Goal: Task Accomplishment & Management: Use online tool/utility

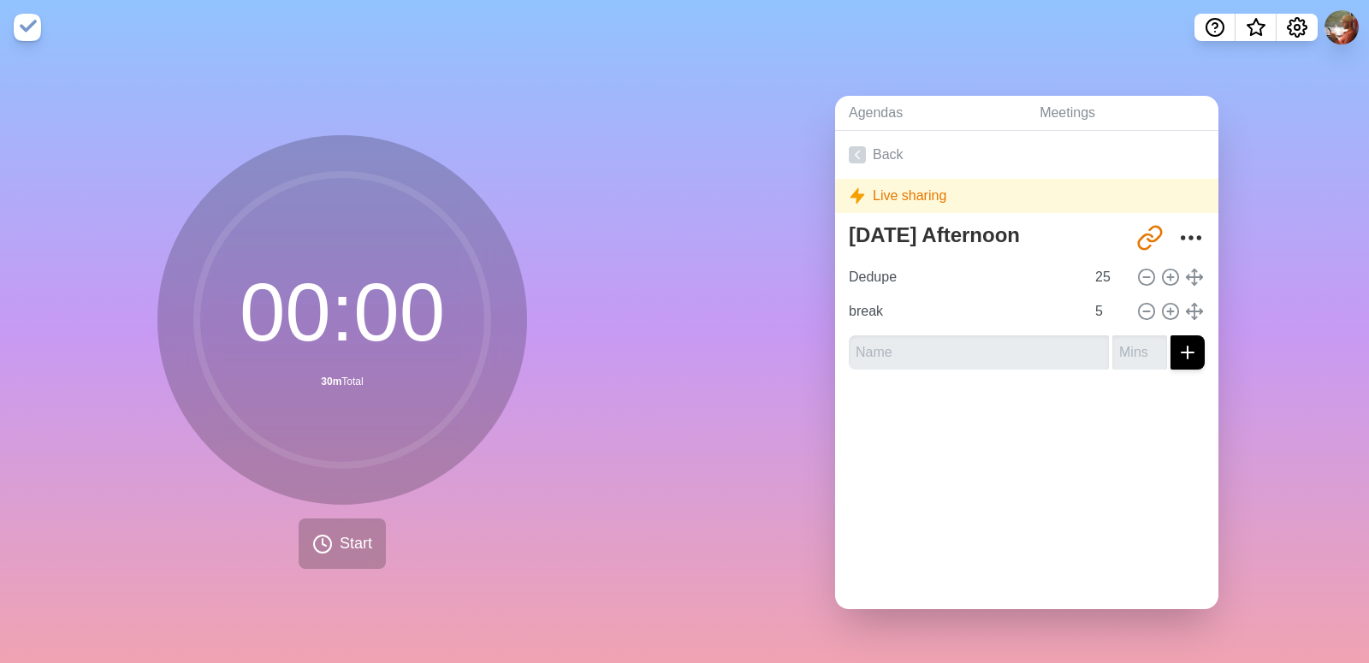
click at [873, 163] on link "Back" at bounding box center [1026, 155] width 383 height 48
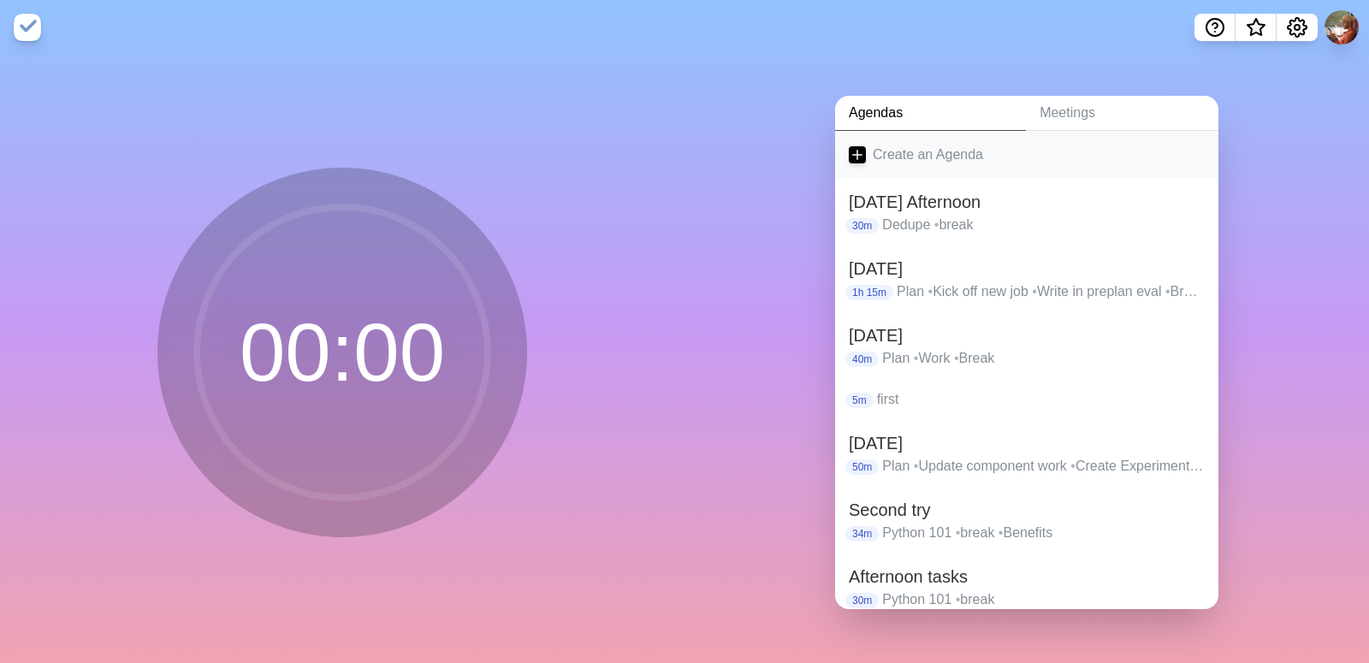
click at [881, 155] on link "Create an Agenda" at bounding box center [1026, 155] width 383 height 48
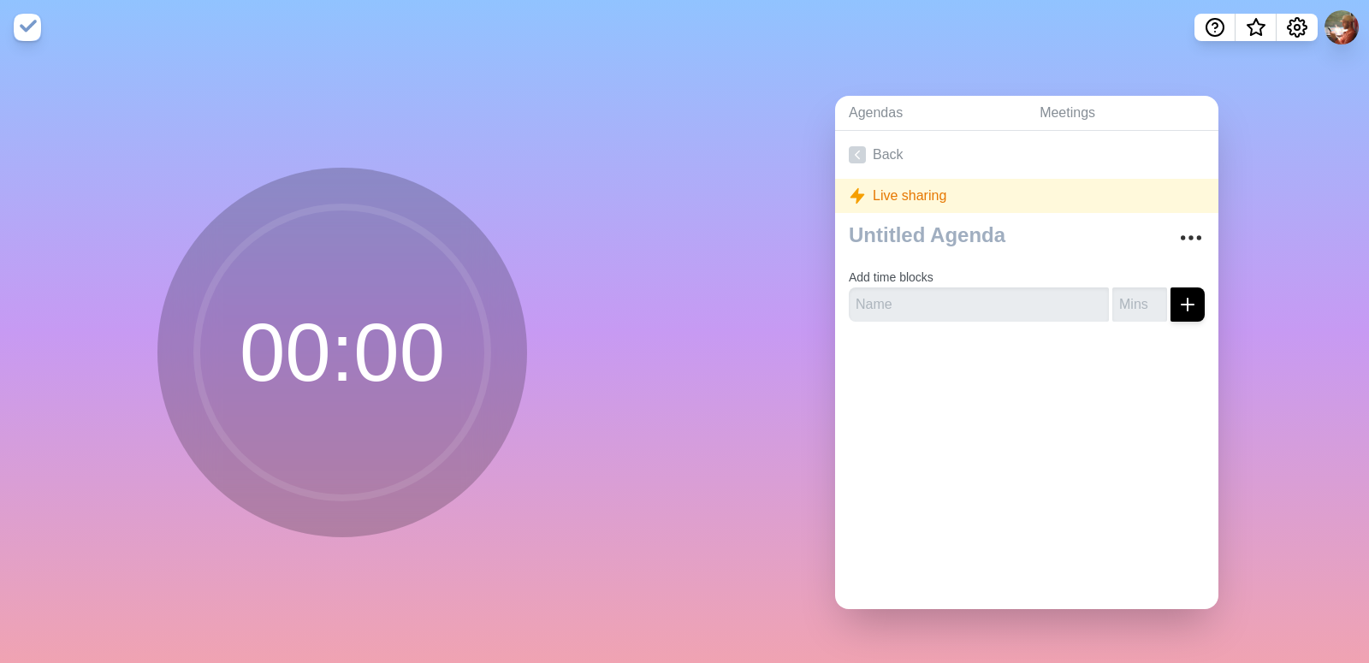
click at [929, 190] on div "Live sharing" at bounding box center [1026, 196] width 383 height 34
click at [1177, 240] on icon "More" at bounding box center [1190, 237] width 27 height 27
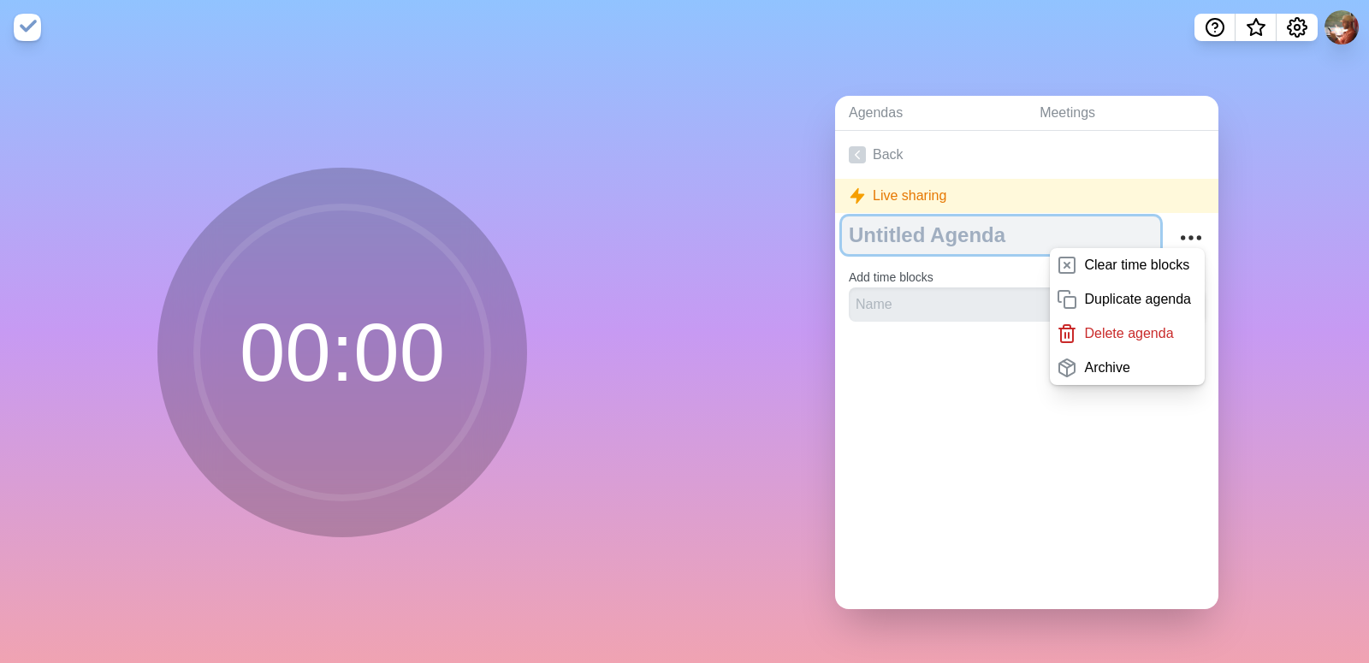
click at [931, 221] on textarea at bounding box center [1001, 235] width 318 height 38
type textarea "[DATE]"
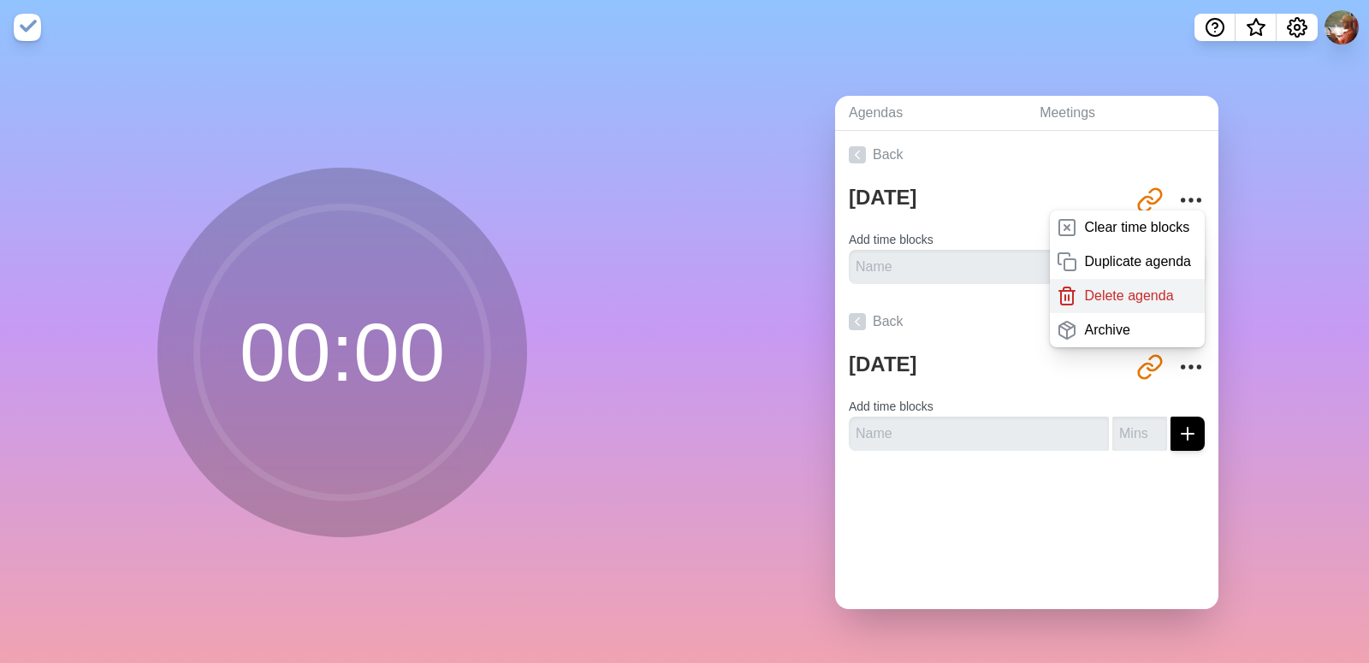
click at [1111, 295] on p "Delete agenda" at bounding box center [1128, 296] width 89 height 21
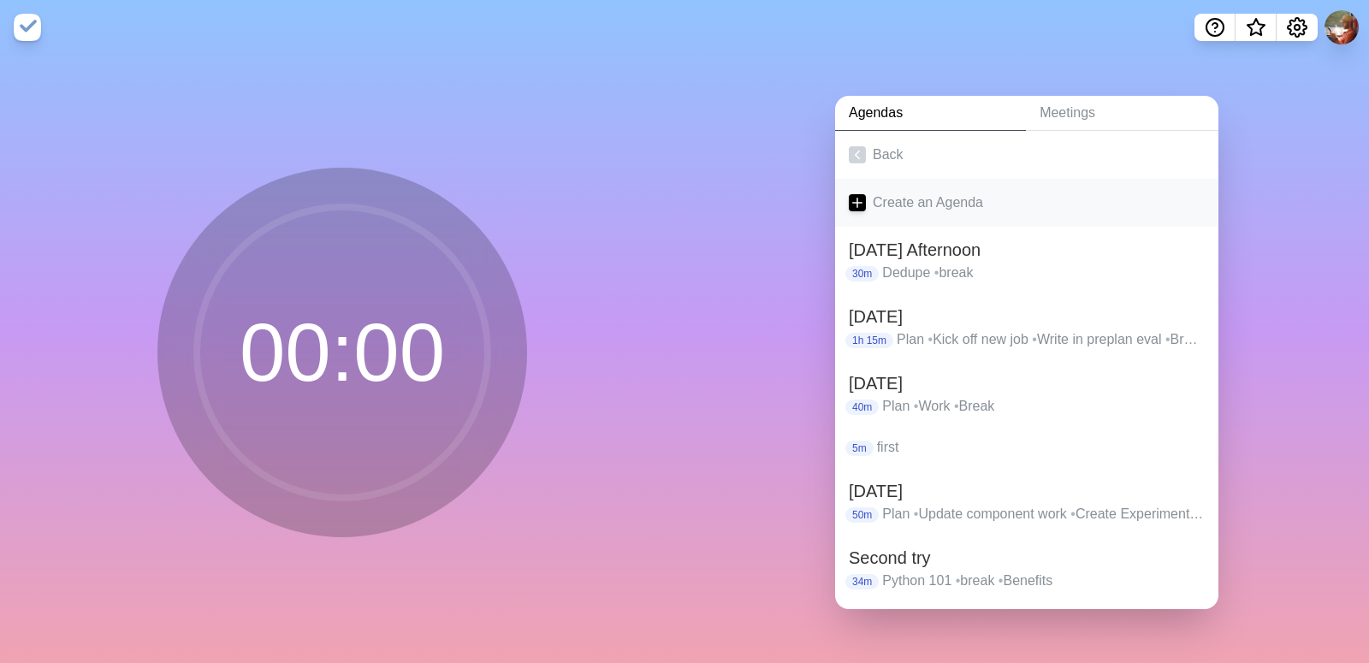
click at [887, 192] on link "Create an Agenda" at bounding box center [1026, 203] width 383 height 48
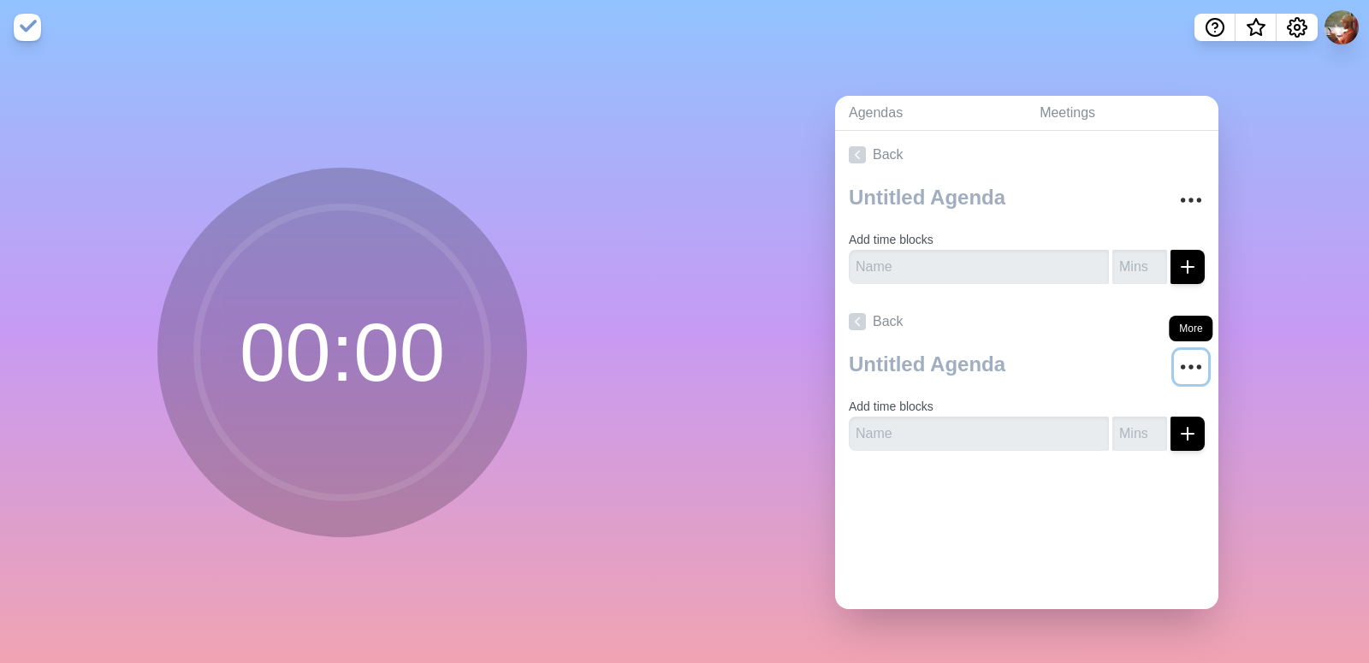
click at [1177, 359] on icon "More" at bounding box center [1190, 366] width 27 height 27
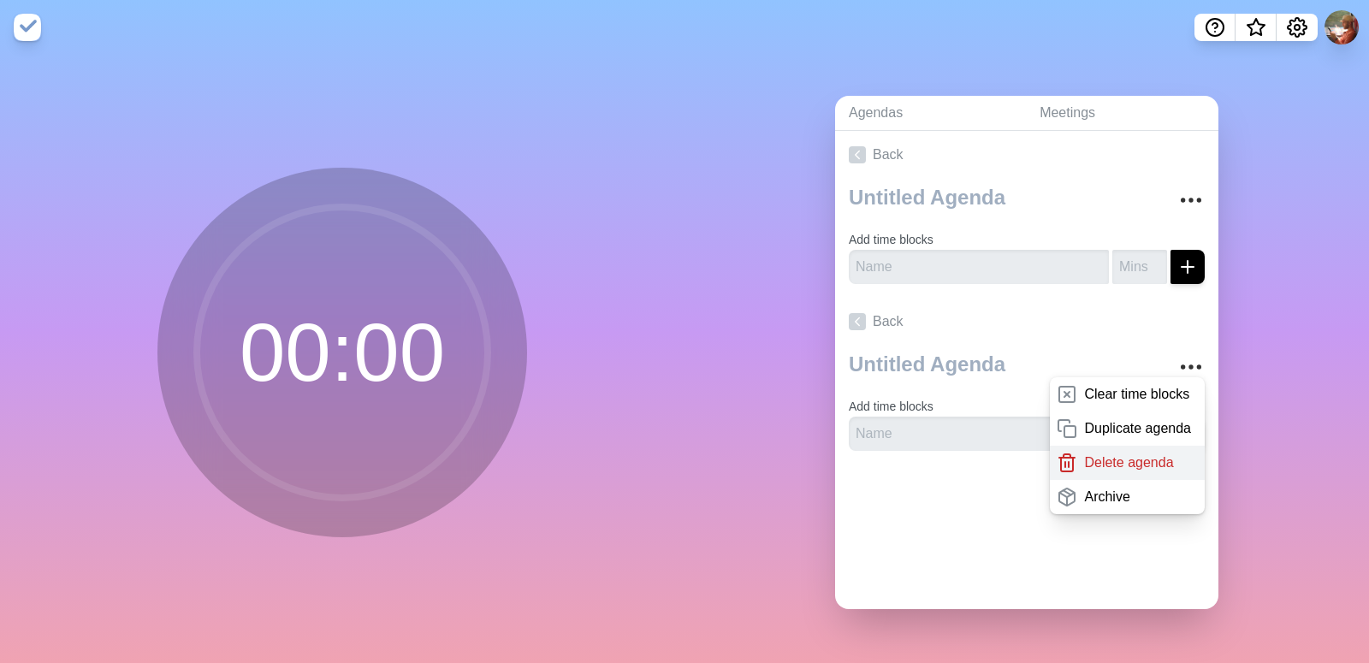
click at [1112, 460] on p "Delete agenda" at bounding box center [1128, 463] width 89 height 21
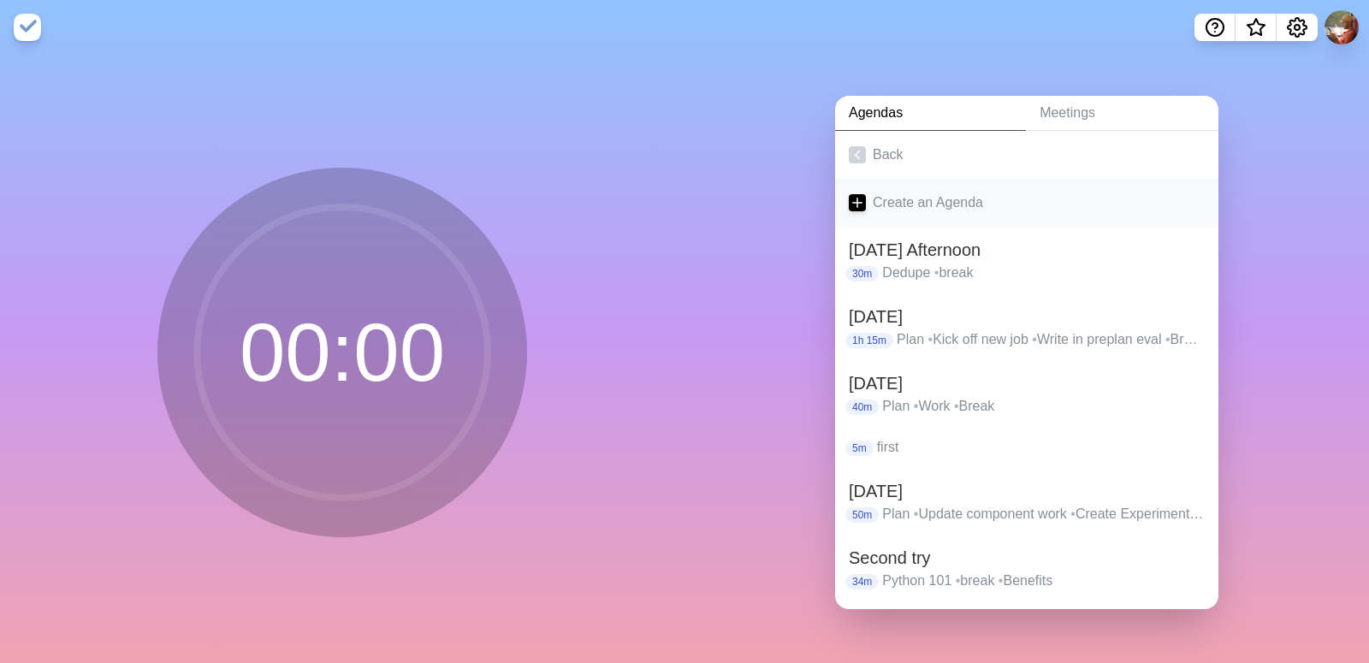
click at [928, 184] on link "Create an Agenda" at bounding box center [1026, 203] width 383 height 48
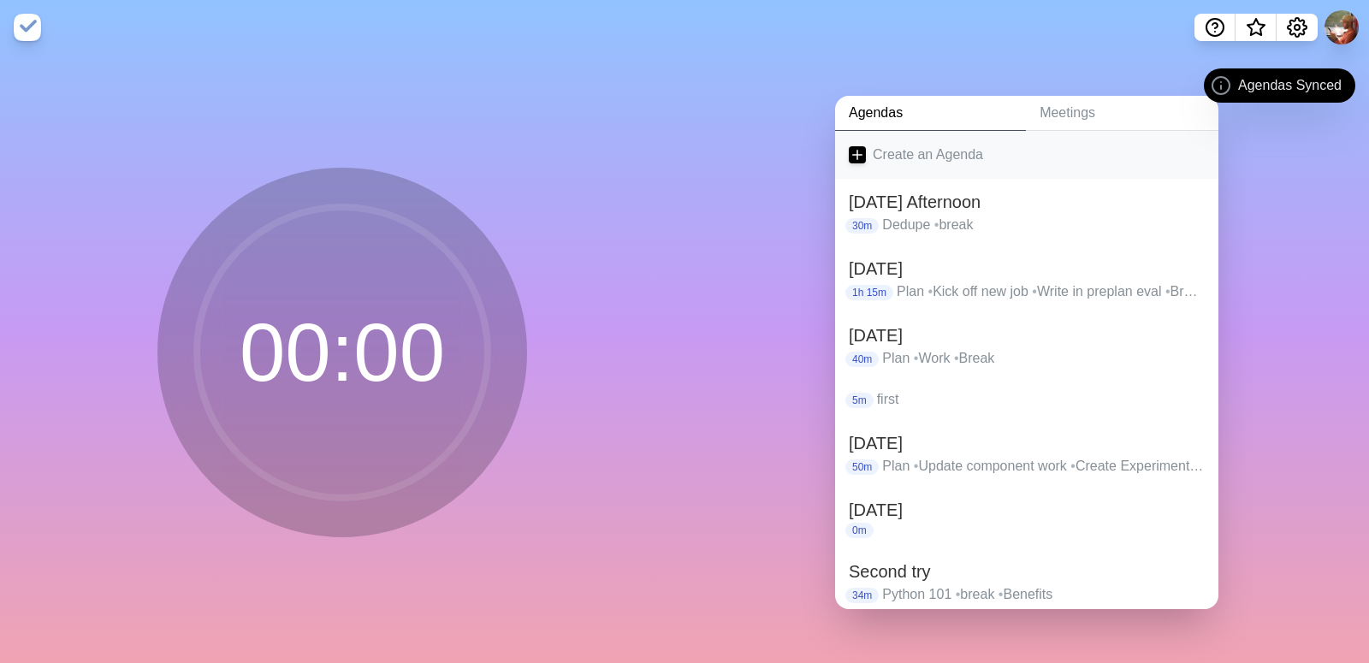
click at [954, 159] on link "Create an Agenda" at bounding box center [1026, 155] width 383 height 48
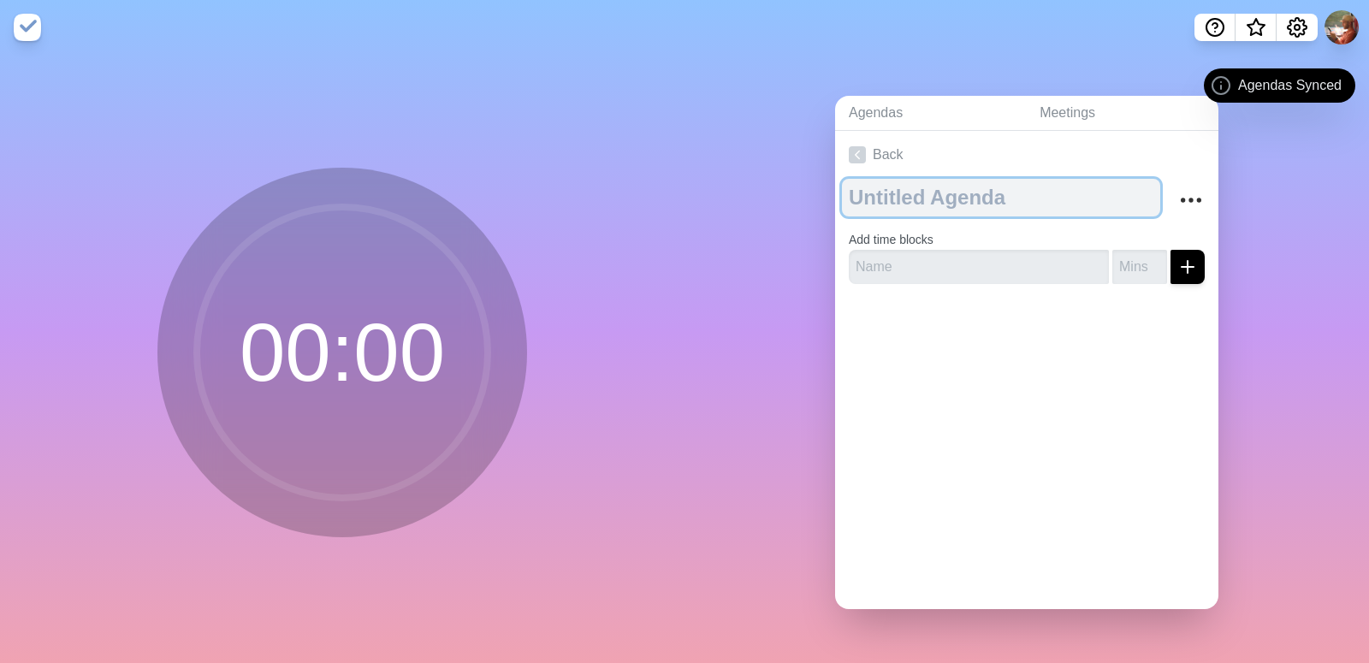
click at [938, 202] on textarea at bounding box center [1001, 198] width 318 height 38
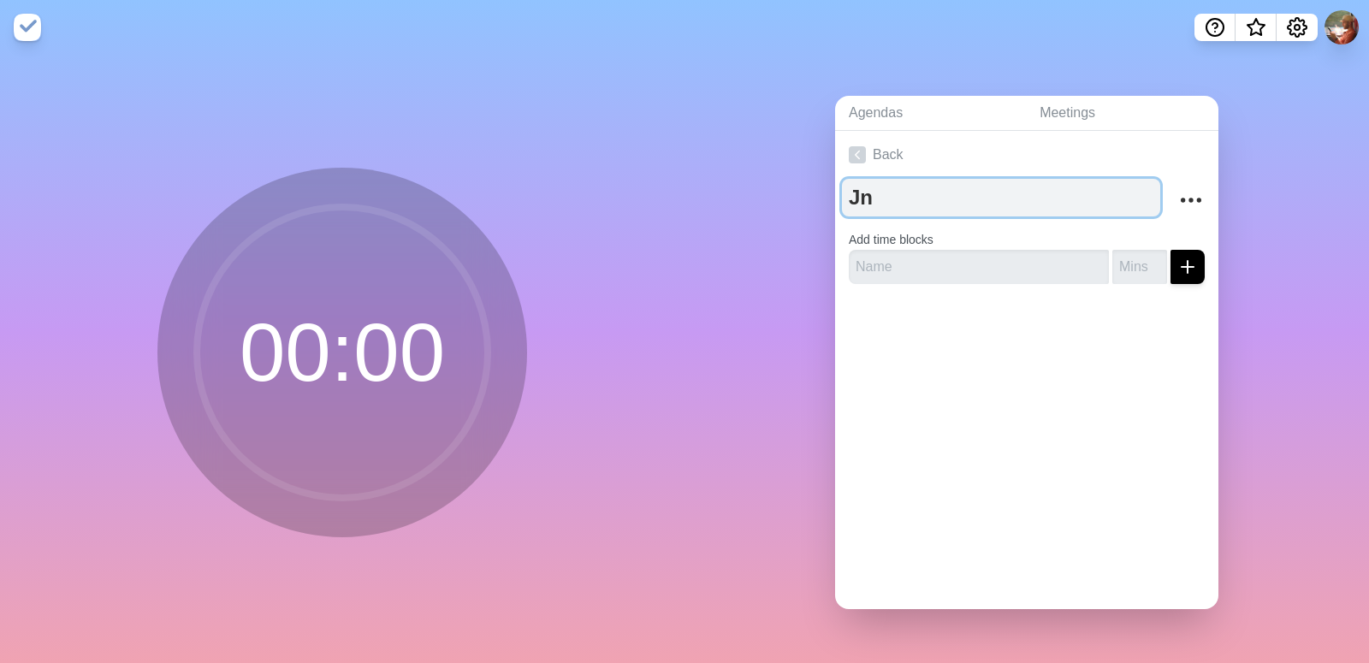
type textarea "J"
type textarea "[DATE]"
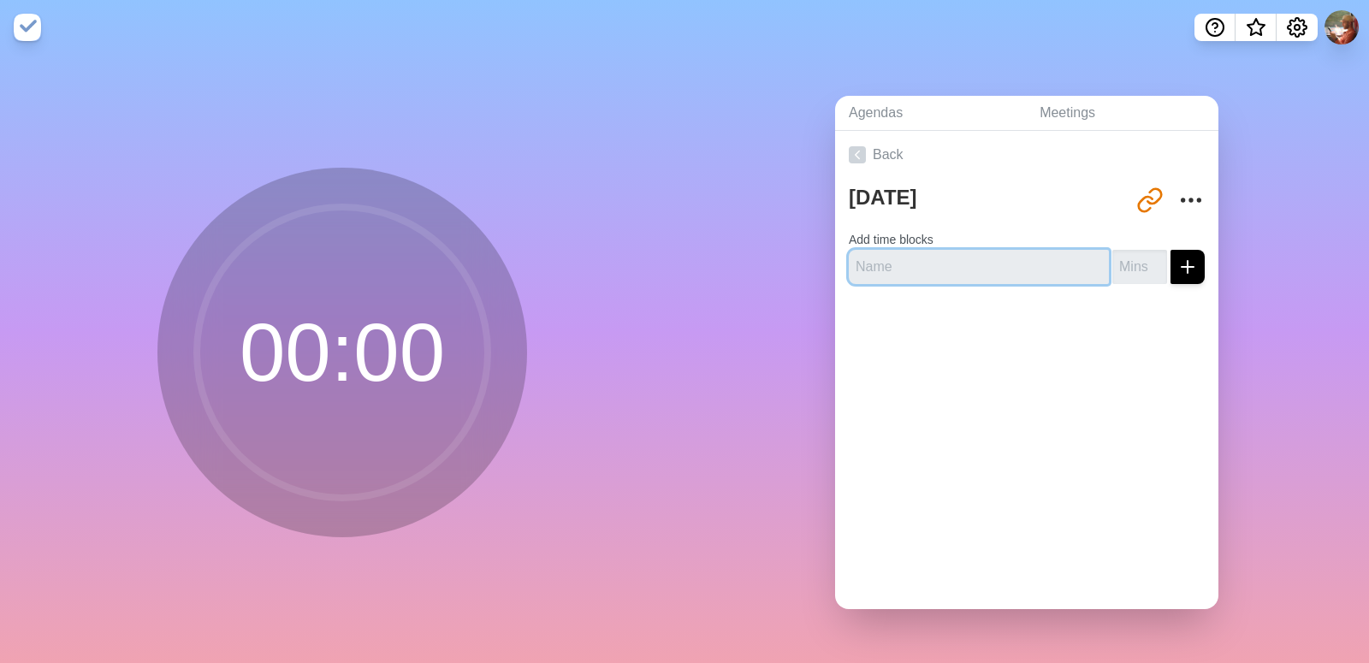
click at [1001, 250] on input "text" at bounding box center [979, 267] width 260 height 34
type input "Plan"
type input "5"
click at [1171, 250] on button "submit" at bounding box center [1188, 267] width 34 height 34
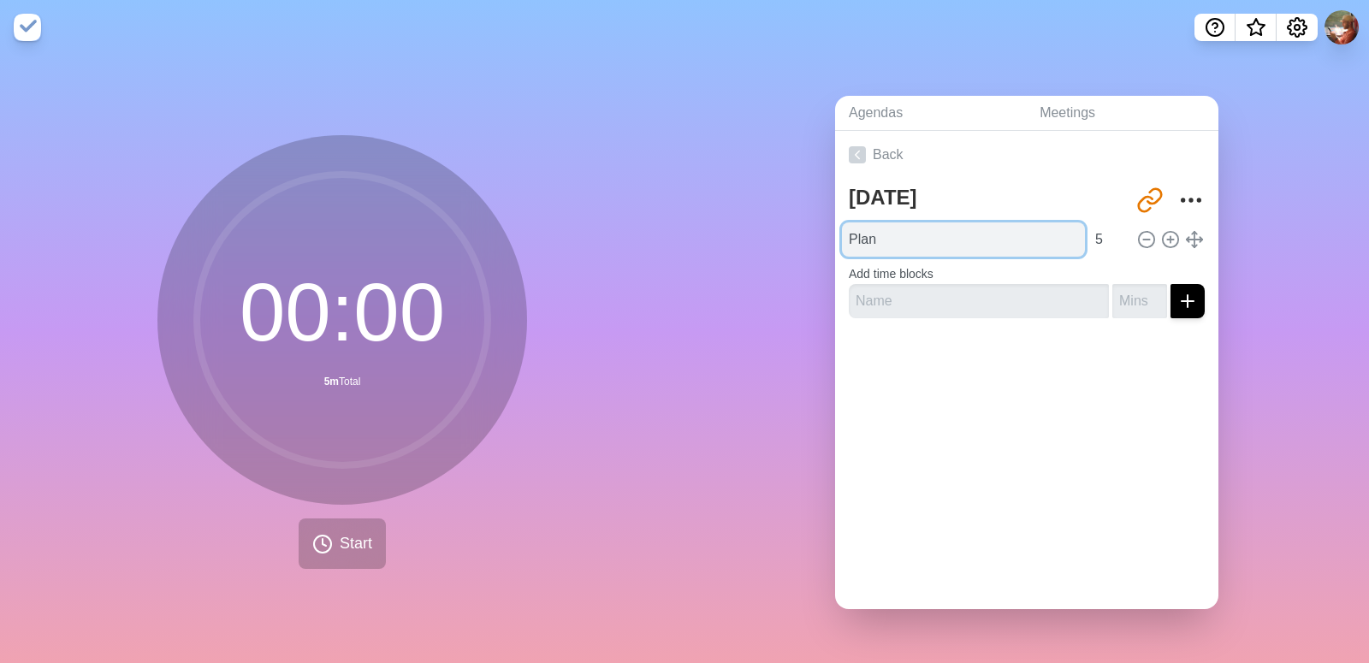
click at [979, 226] on input "Plan" at bounding box center [963, 239] width 243 height 34
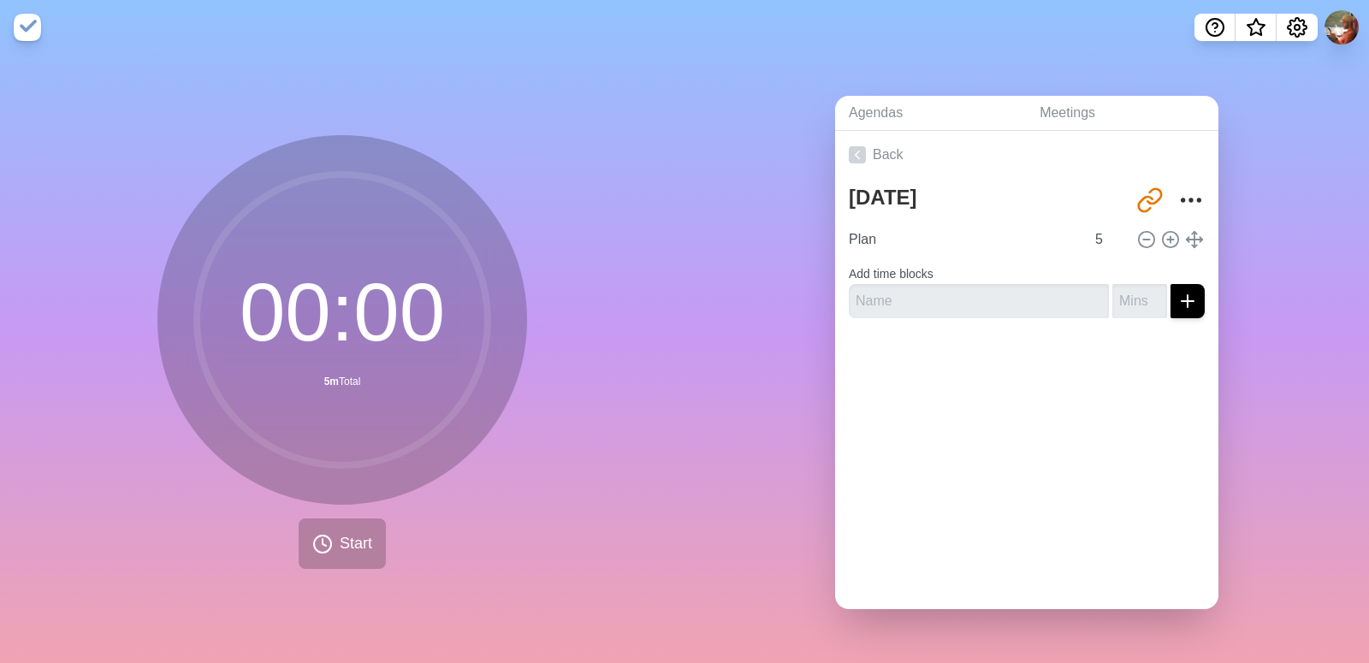
click at [1036, 375] on div at bounding box center [1026, 366] width 383 height 68
click at [354, 532] on span "Start" at bounding box center [356, 543] width 33 height 23
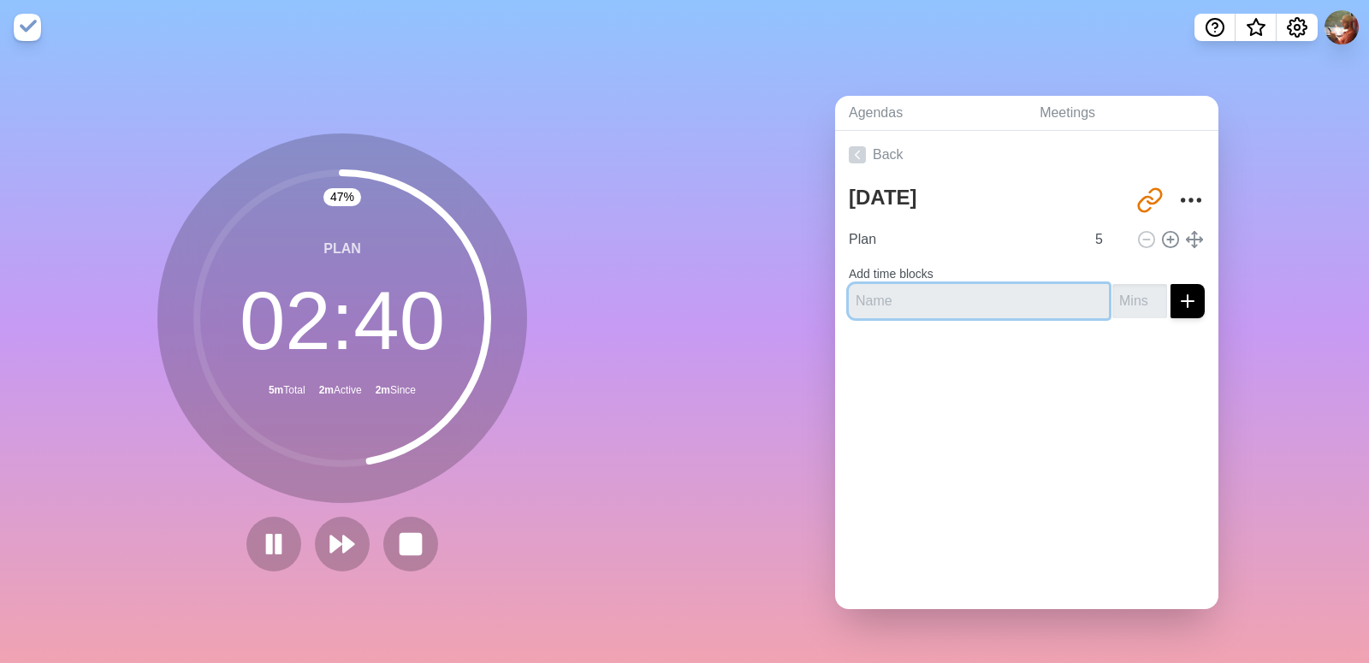
click at [890, 303] on input "text" at bounding box center [979, 301] width 260 height 34
type input "Concur expenses"
type input "4"
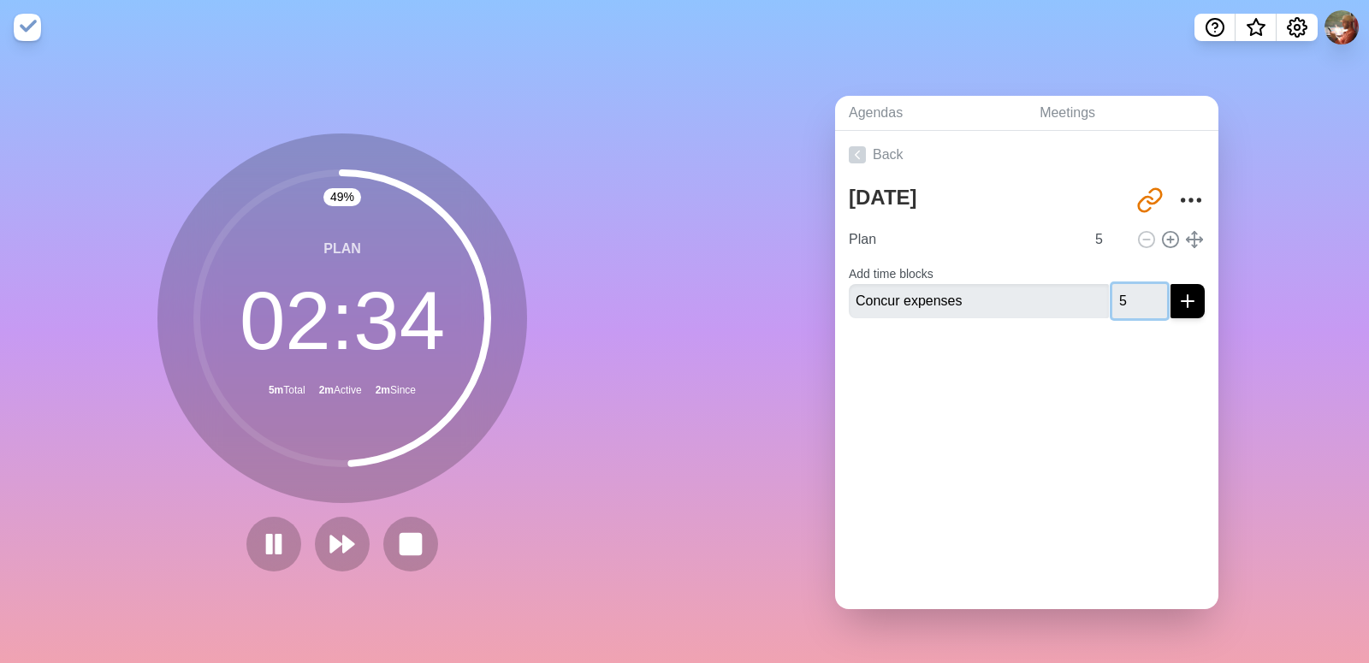
type input "5"
click at [1171, 284] on button "submit" at bounding box center [1188, 301] width 34 height 34
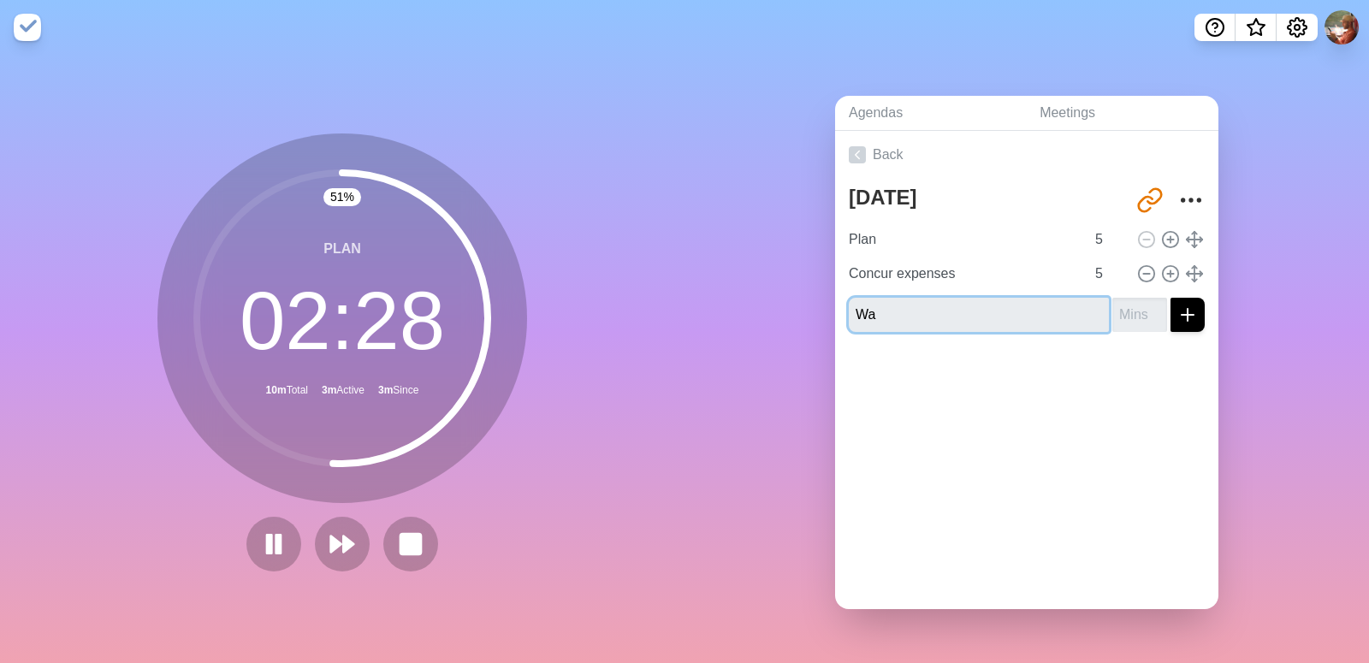
type input "W"
type input "Ask Lemon"
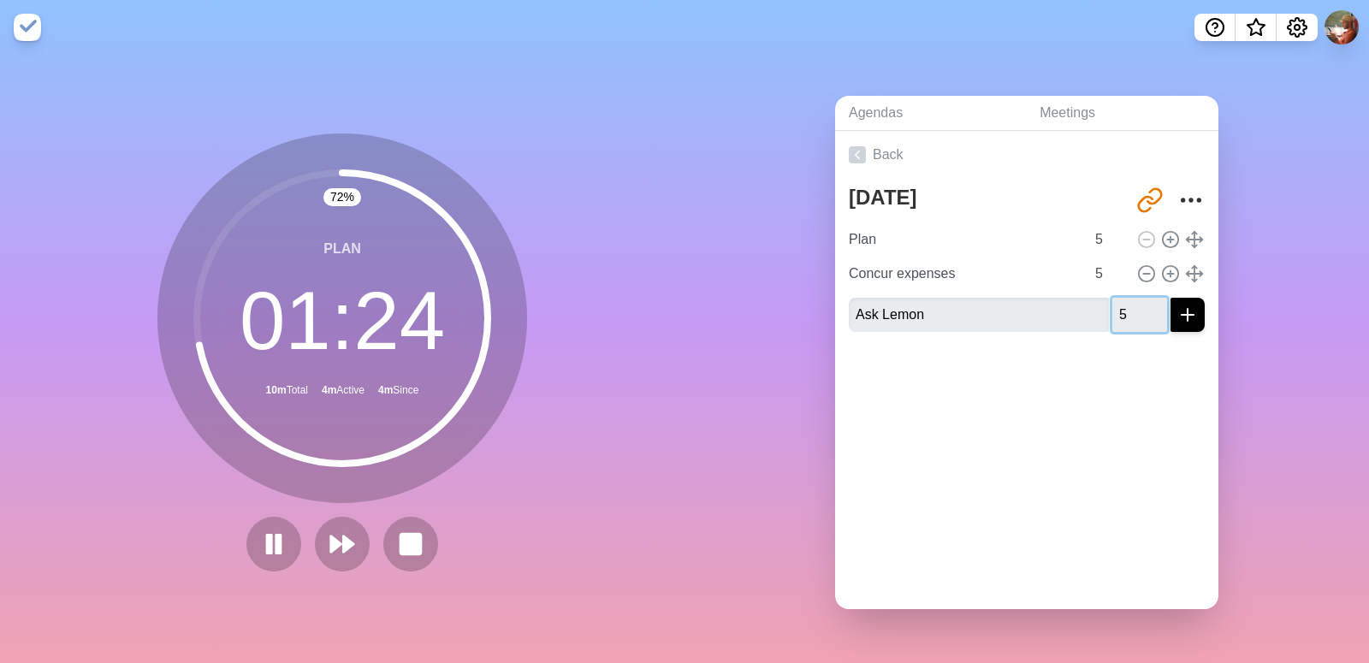
type input "5"
click at [1171, 298] on button "submit" at bounding box center [1188, 315] width 34 height 34
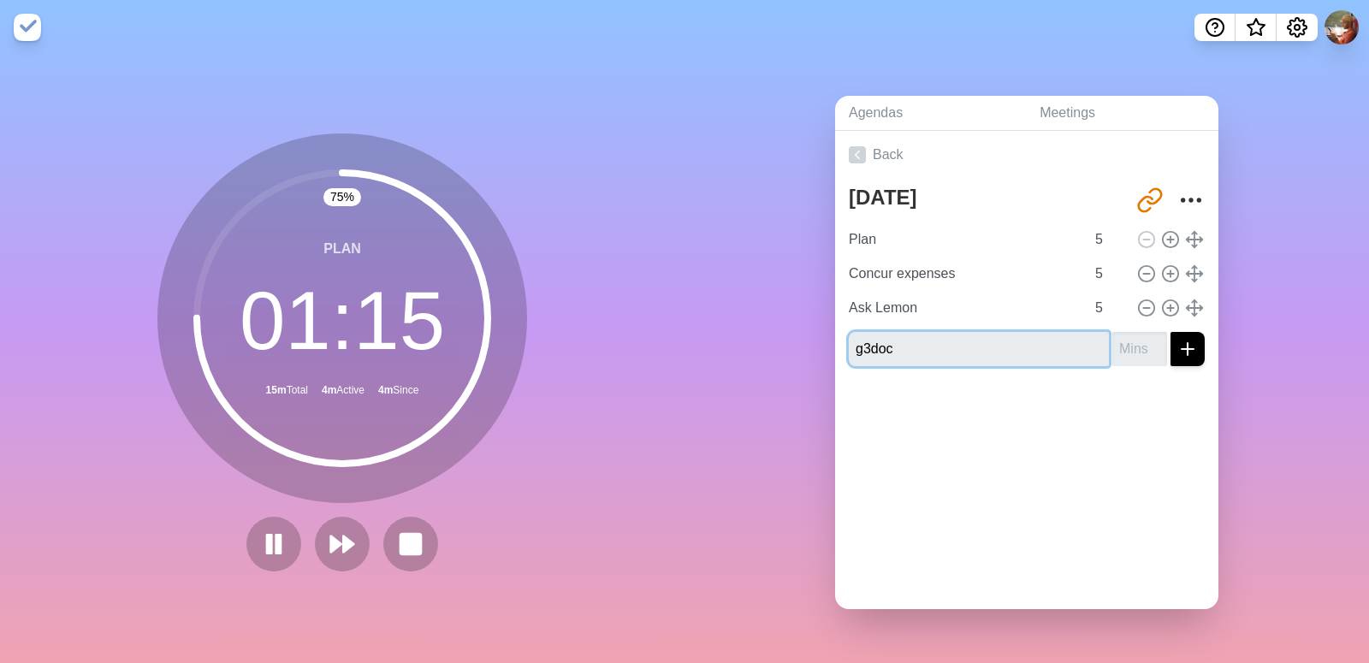
type input "g3doc"
type input "25"
click at [1171, 332] on button "submit" at bounding box center [1188, 349] width 34 height 34
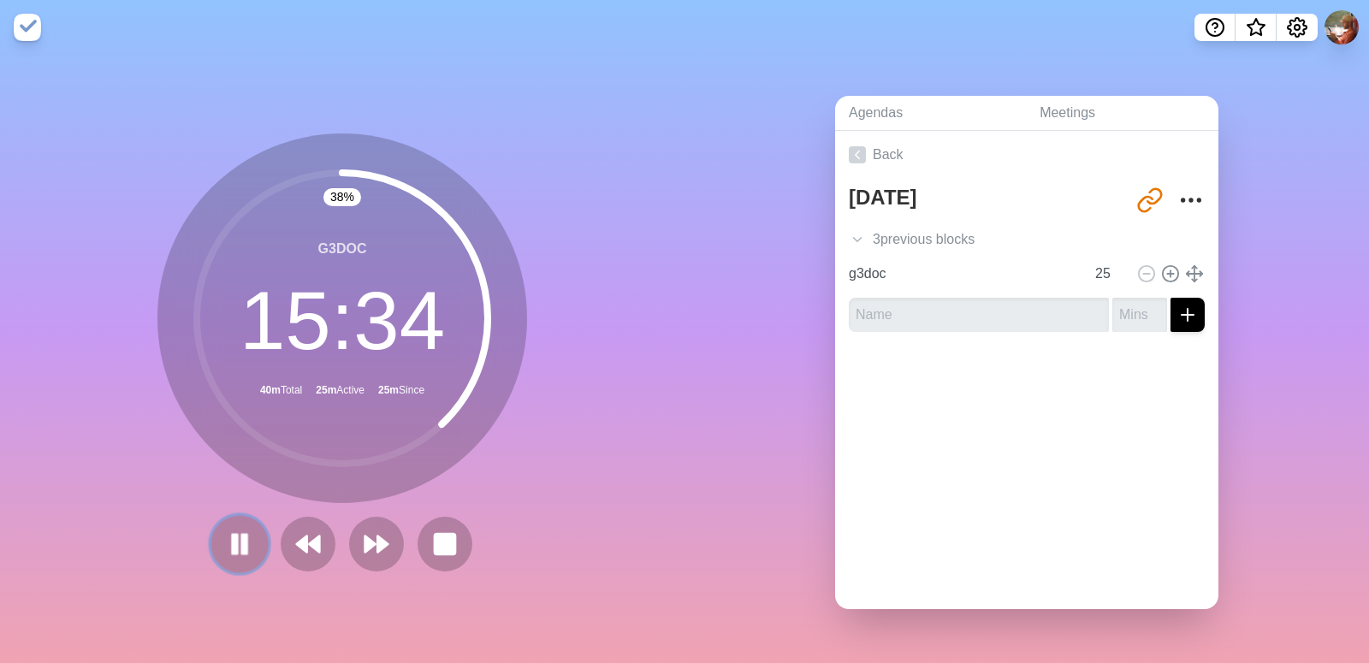
click at [211, 548] on button at bounding box center [239, 543] width 57 height 57
